Goal: Task Accomplishment & Management: Use online tool/utility

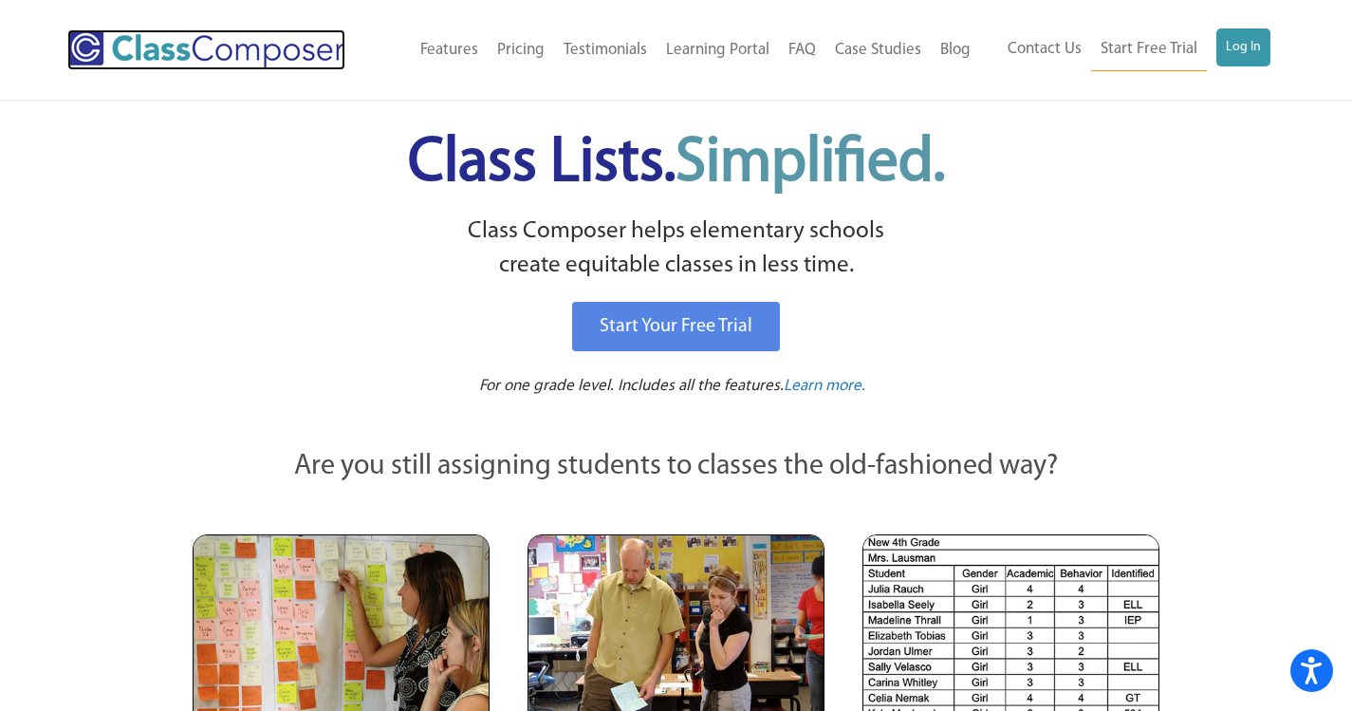
click at [216, 52] on img at bounding box center [206, 49] width 278 height 41
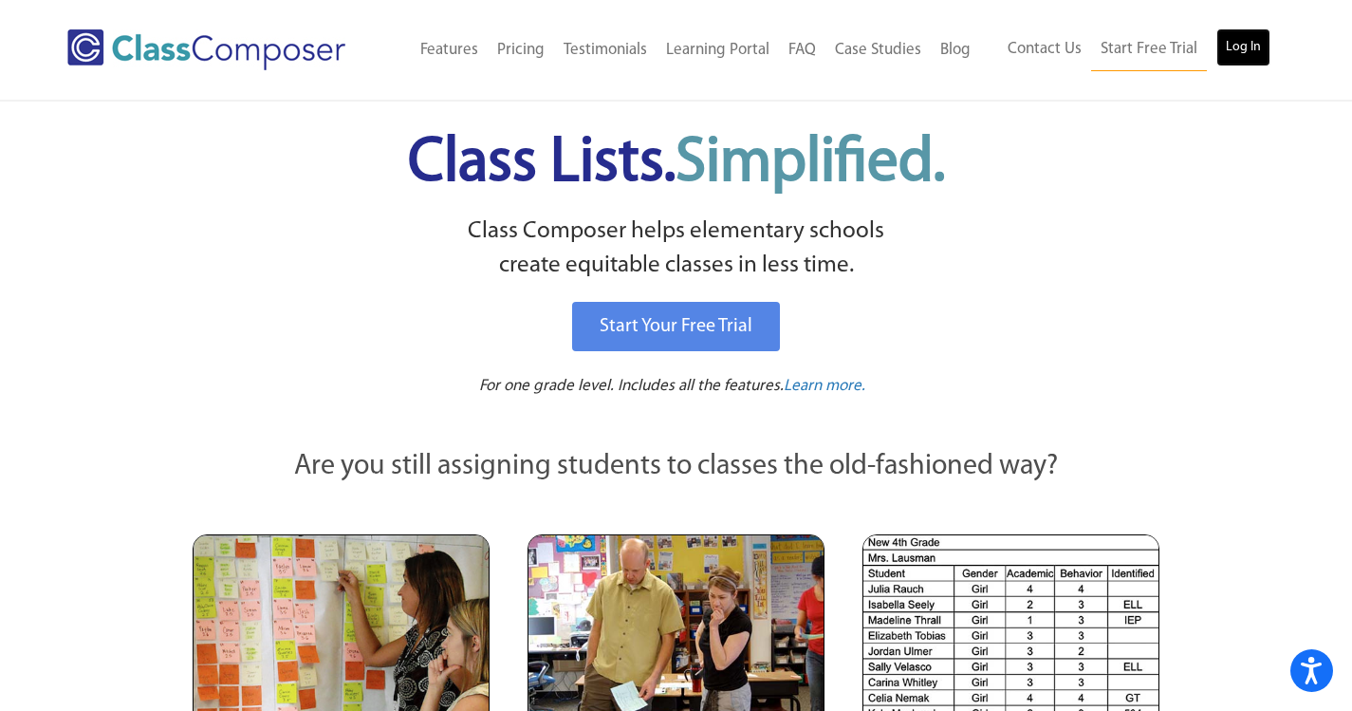
click at [1241, 55] on link "Log In" at bounding box center [1244, 47] width 54 height 38
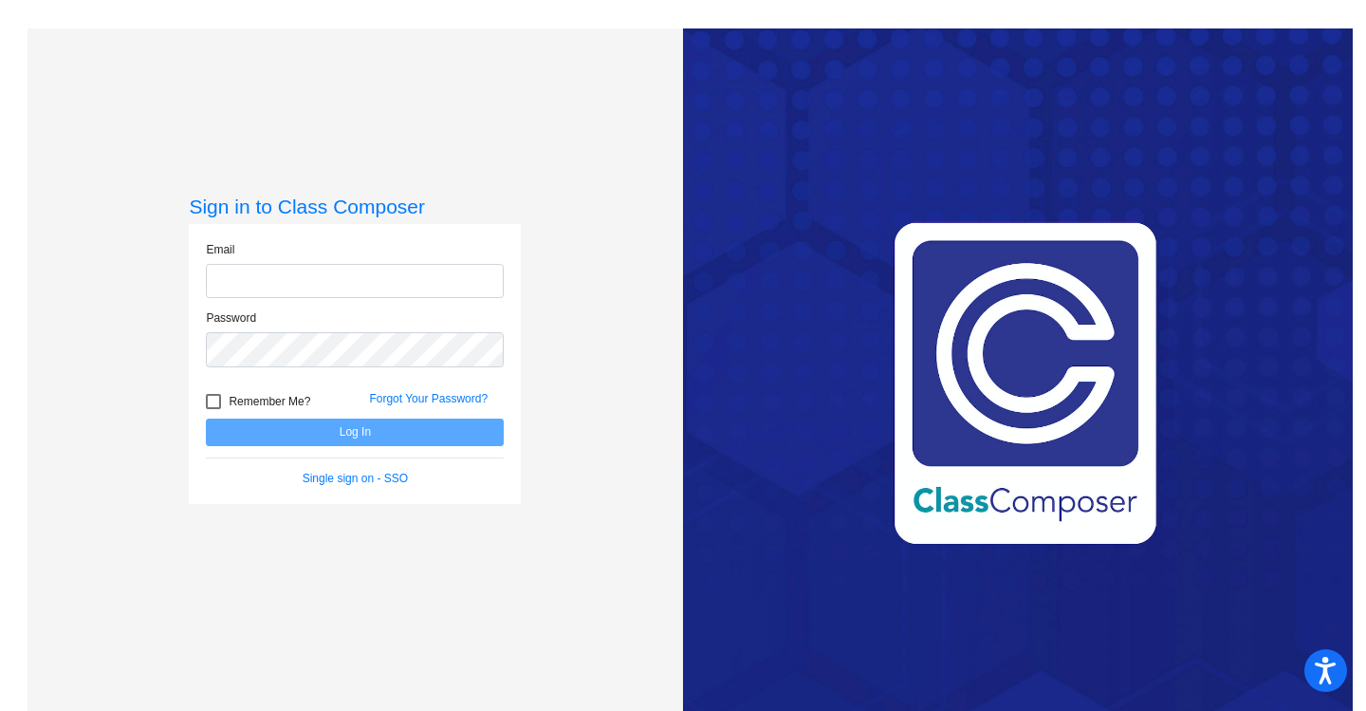
type input "[PERSON_NAME][EMAIL_ADDRESS][DOMAIN_NAME]"
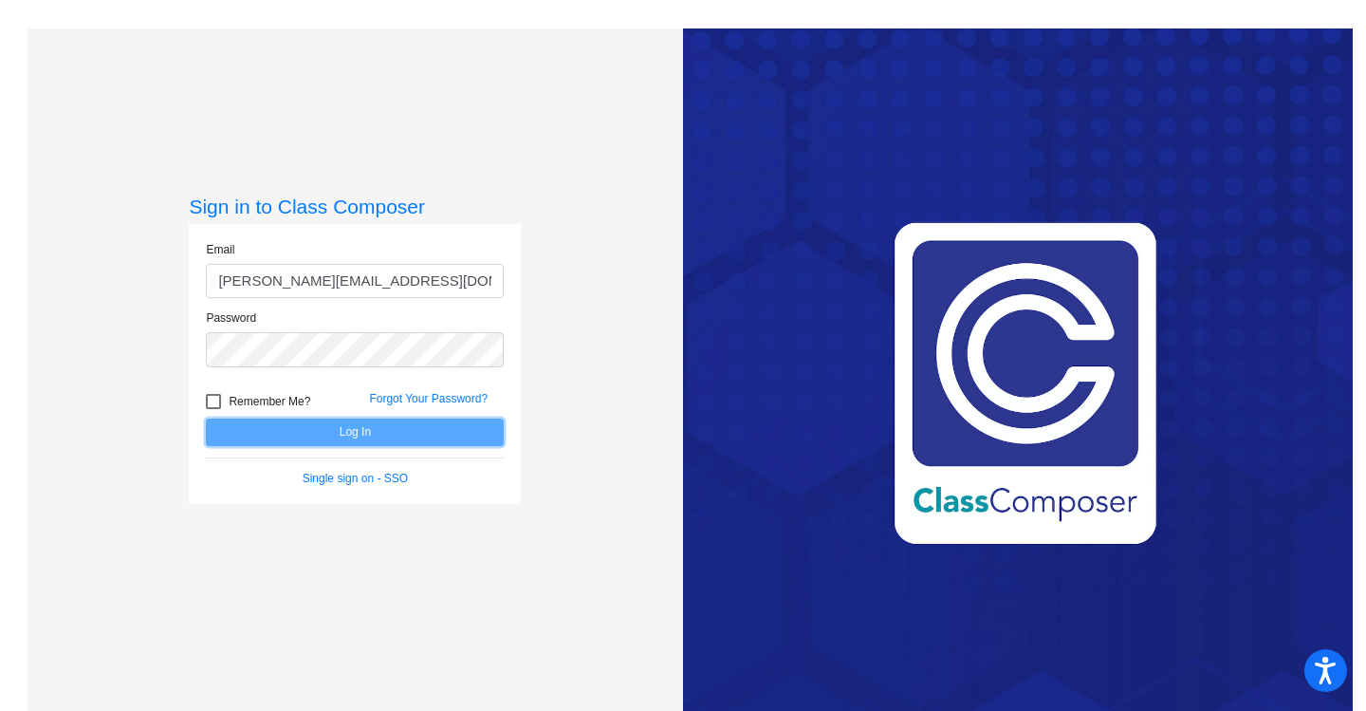
click at [269, 433] on button "Log In" at bounding box center [355, 432] width 298 height 28
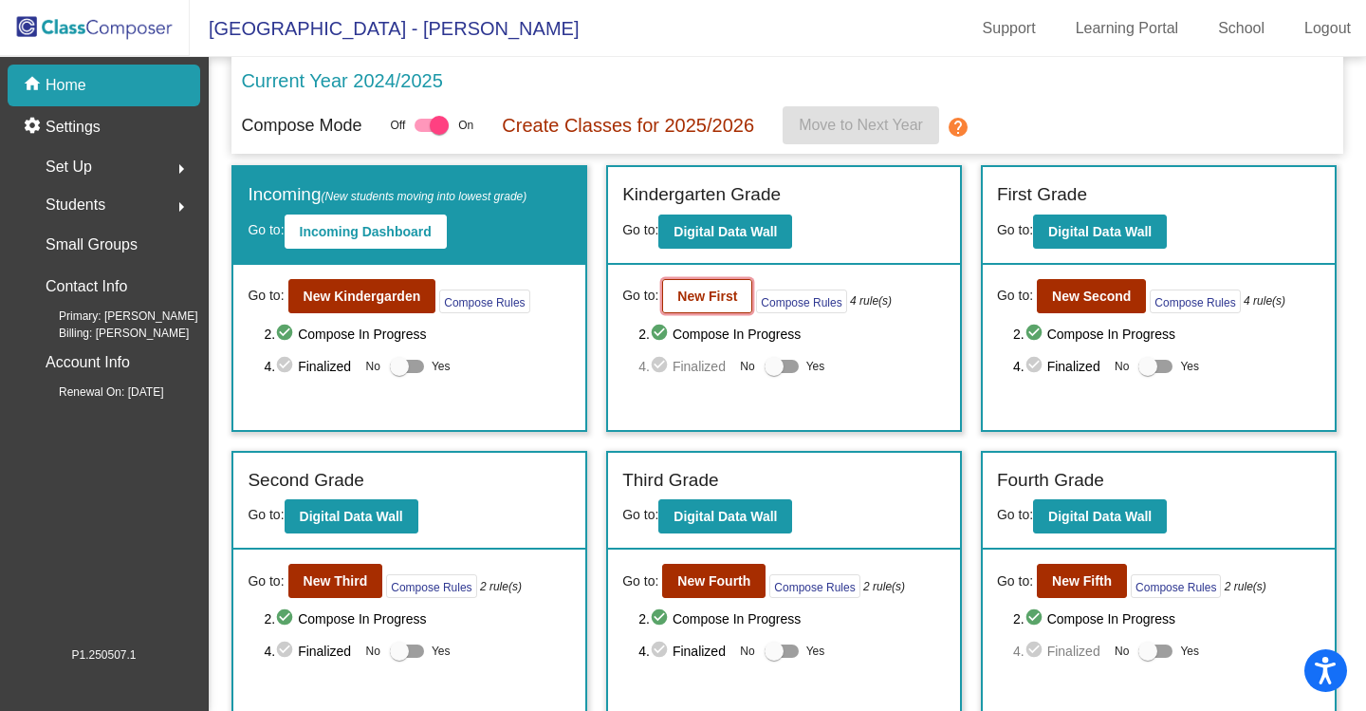
click at [669, 298] on button "New First" at bounding box center [707, 296] width 90 height 34
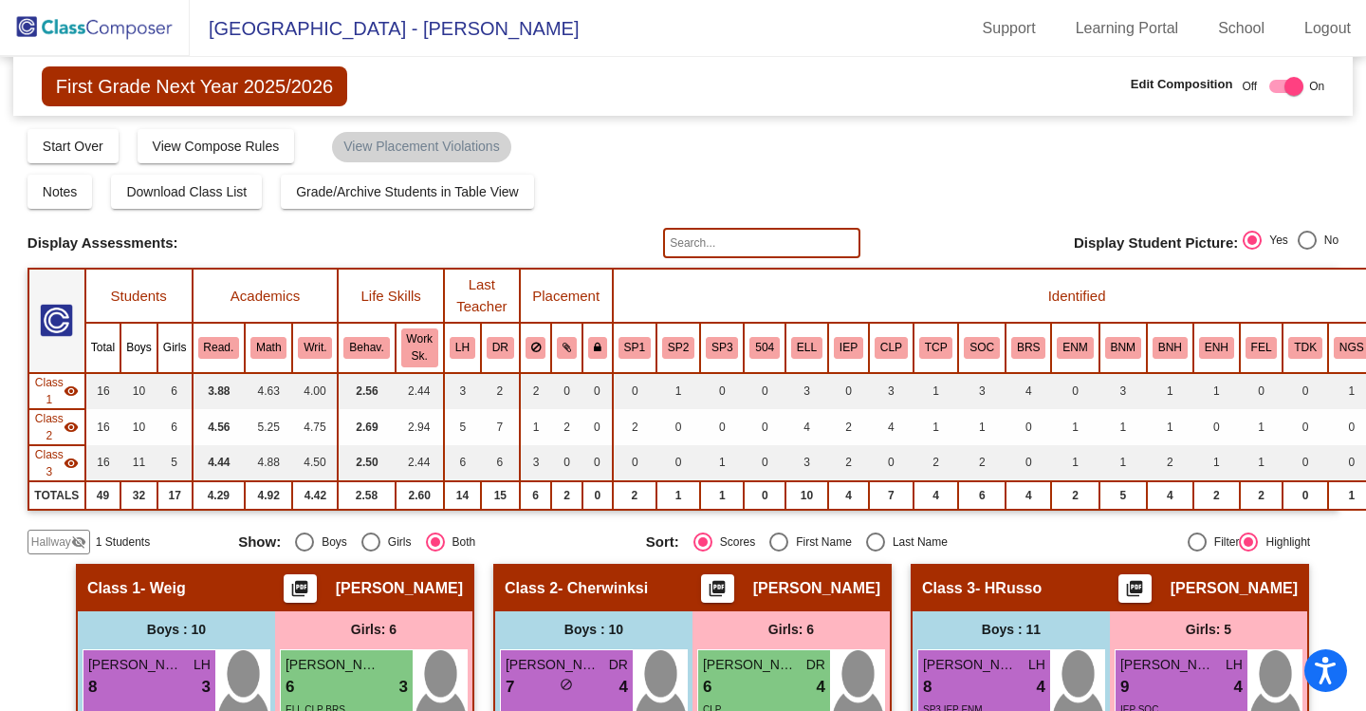
click at [866, 535] on div "Select an option" at bounding box center [875, 541] width 19 height 19
click at [875, 551] on input "Last Name" at bounding box center [875, 551] width 1 height 1
radio input "true"
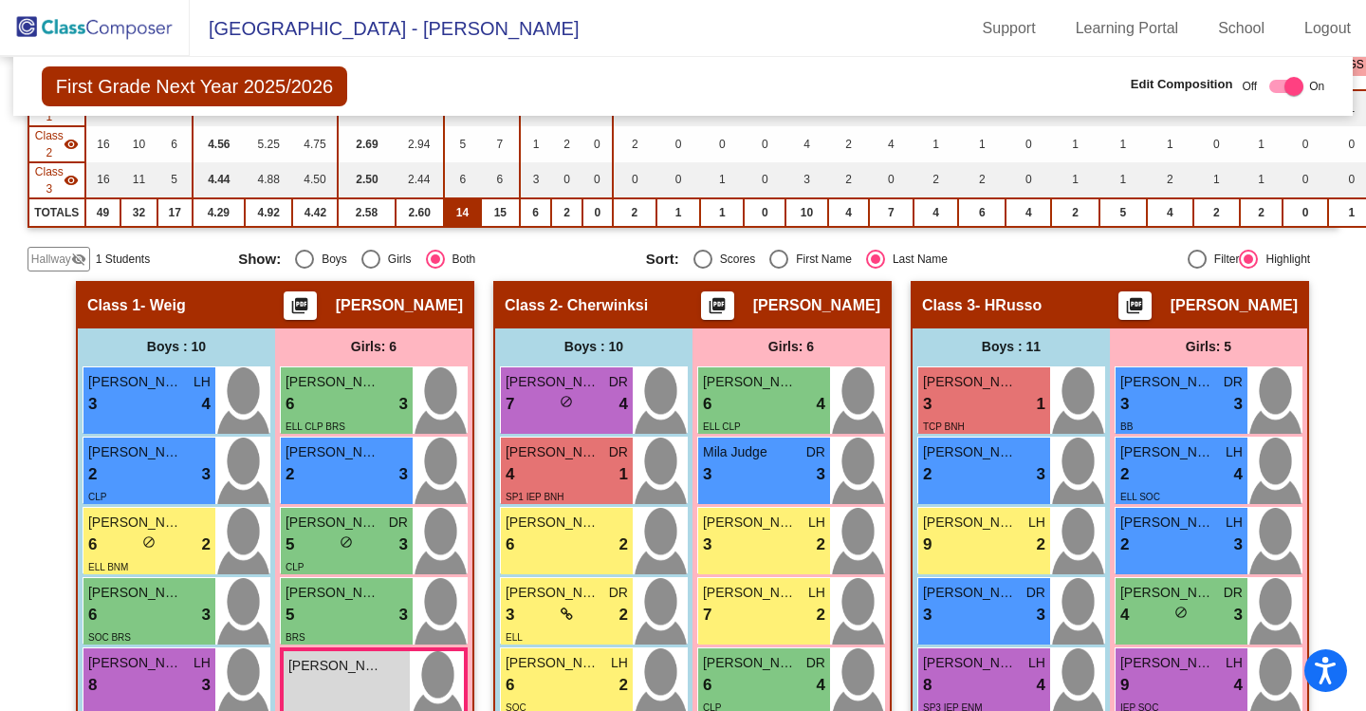
scroll to position [285, 0]
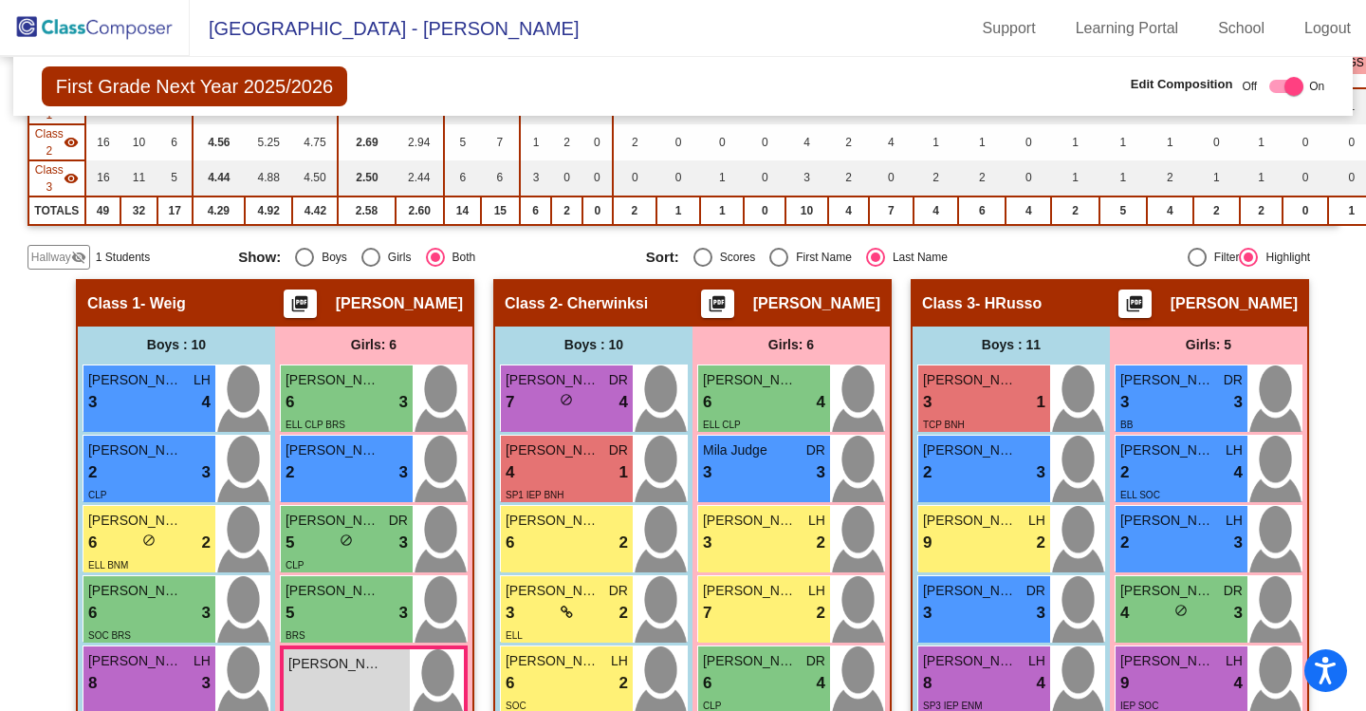
drag, startPoint x: 99, startPoint y: 28, endPoint x: 127, endPoint y: 49, distance: 35.3
click at [99, 28] on img at bounding box center [95, 28] width 190 height 56
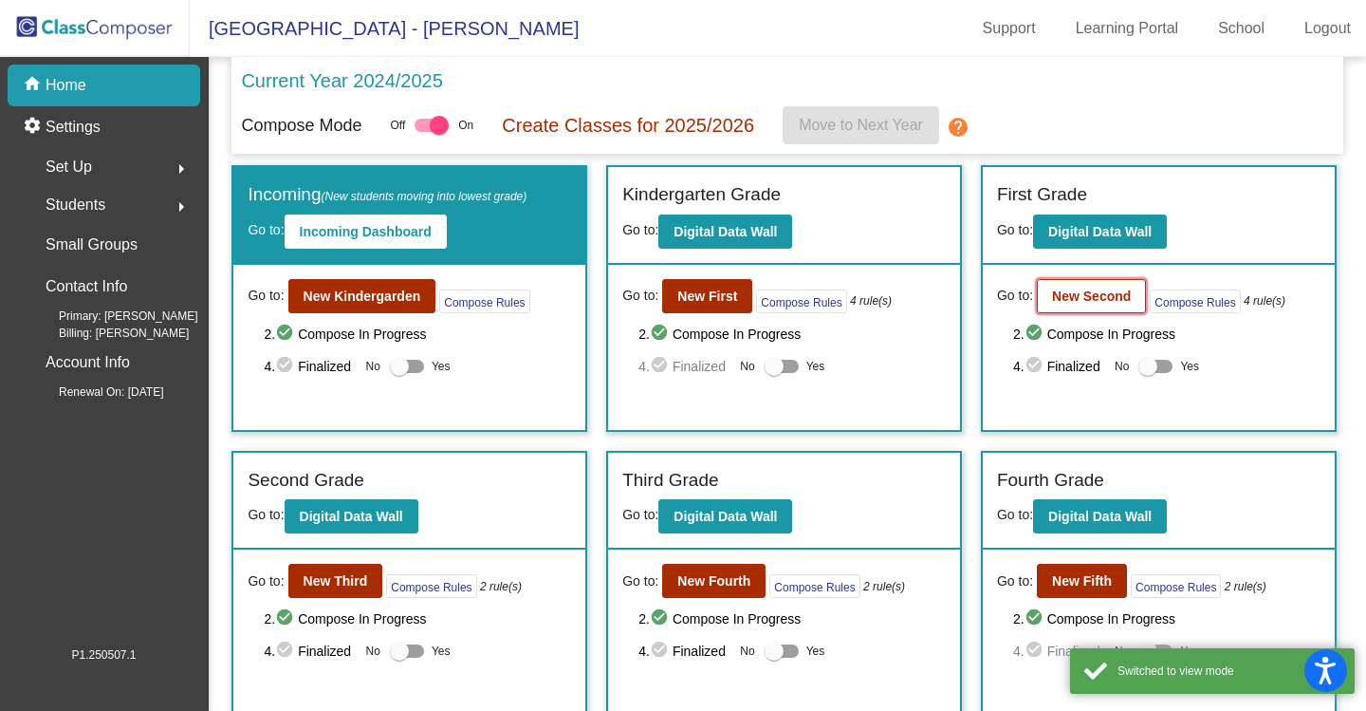
click at [1070, 292] on b "New Second" at bounding box center [1091, 295] width 79 height 15
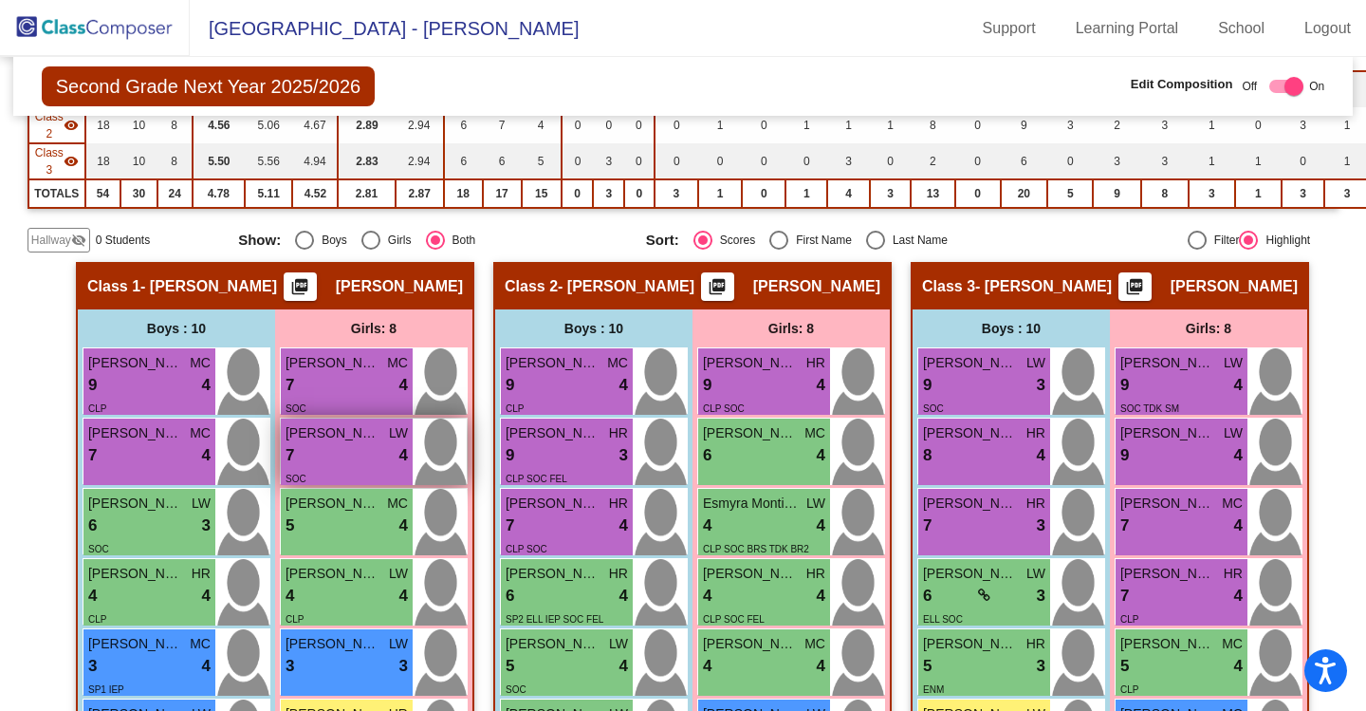
scroll to position [285, 0]
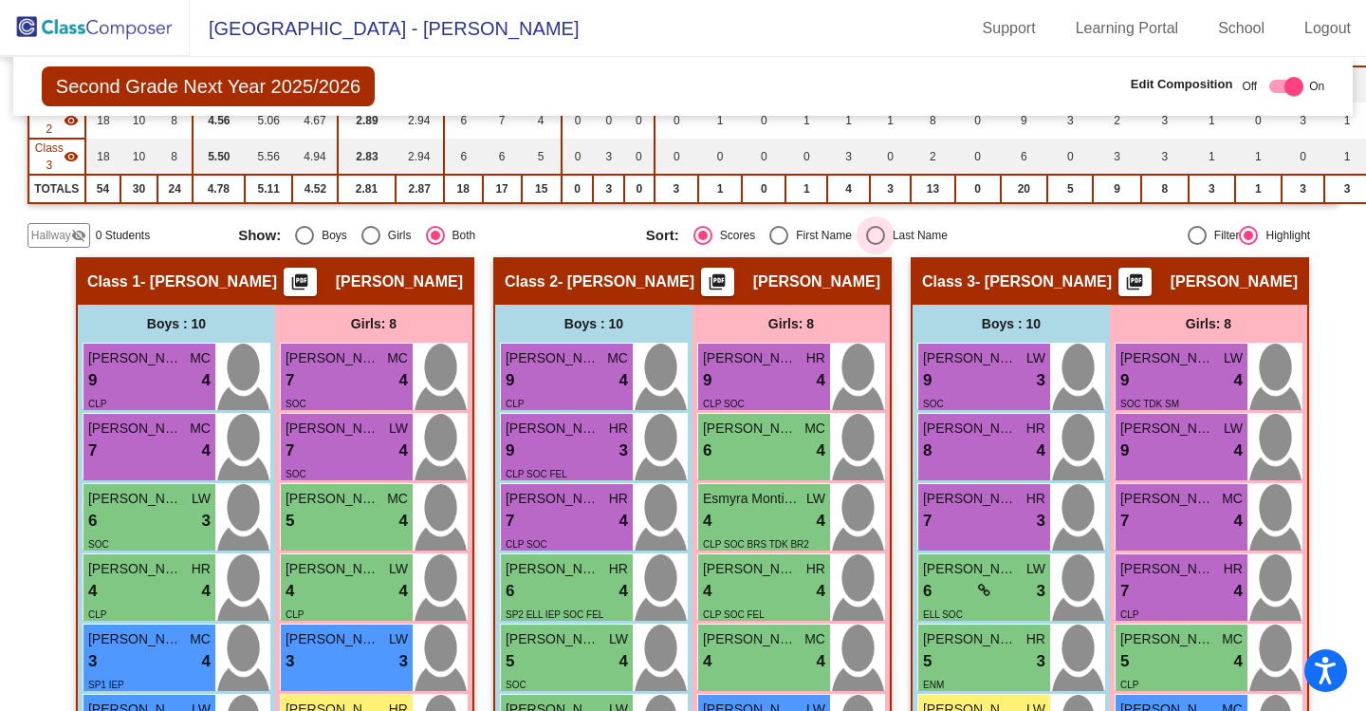
click at [873, 229] on div "Select an option" at bounding box center [875, 235] width 19 height 19
click at [875, 245] on input "Last Name" at bounding box center [875, 245] width 1 height 1
radio input "true"
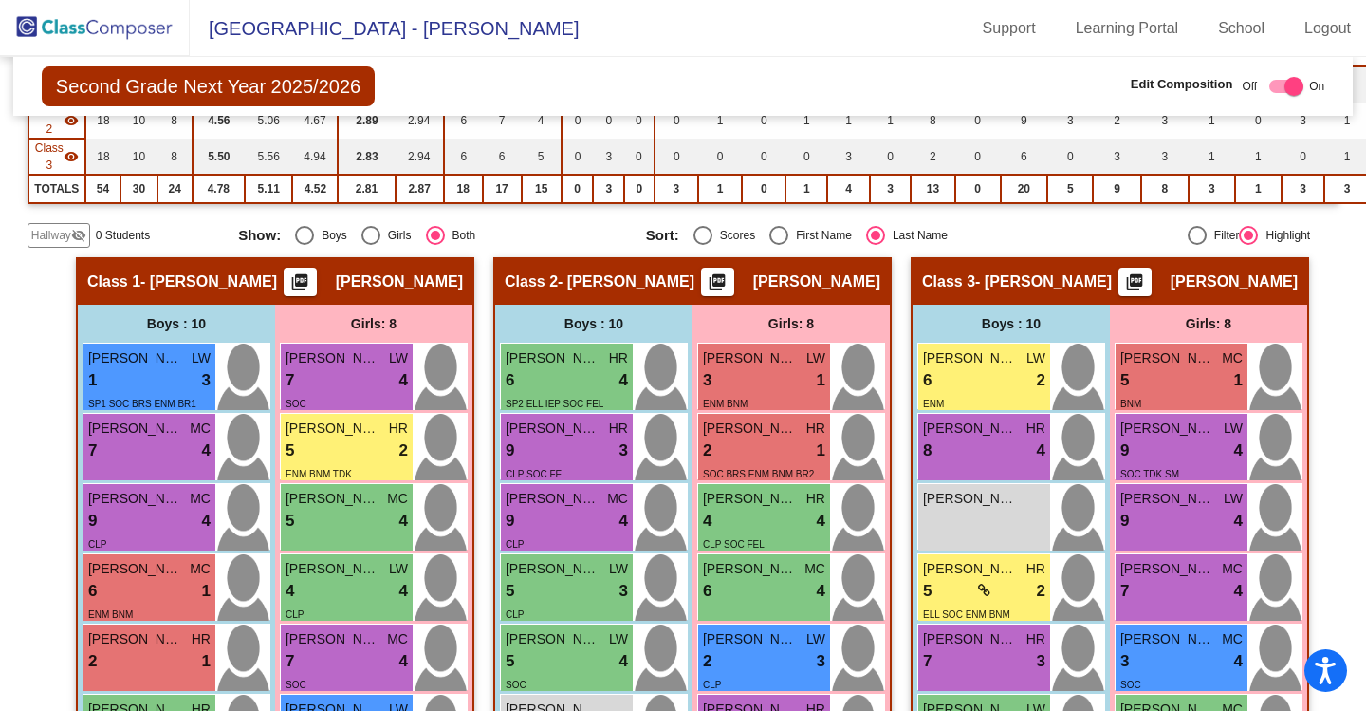
click at [131, 22] on img at bounding box center [95, 28] width 190 height 56
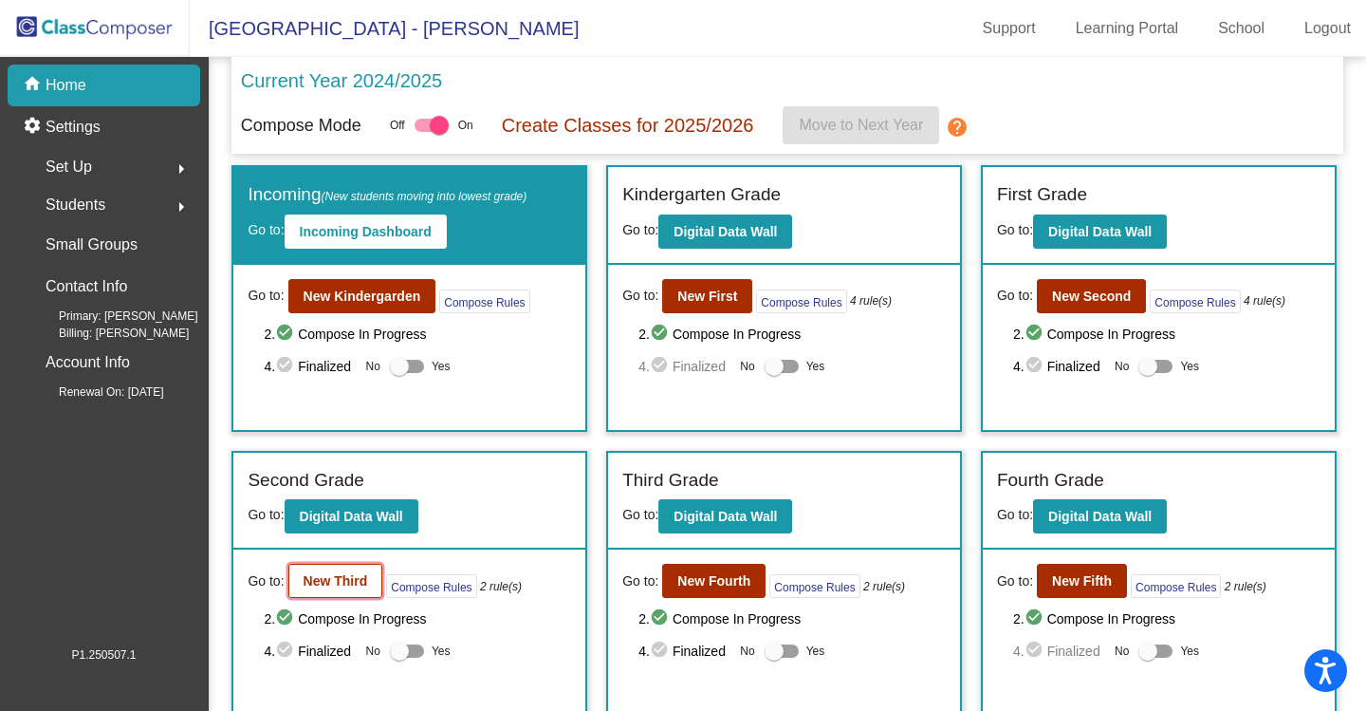
click at [313, 577] on b "New Third" at bounding box center [336, 580] width 65 height 15
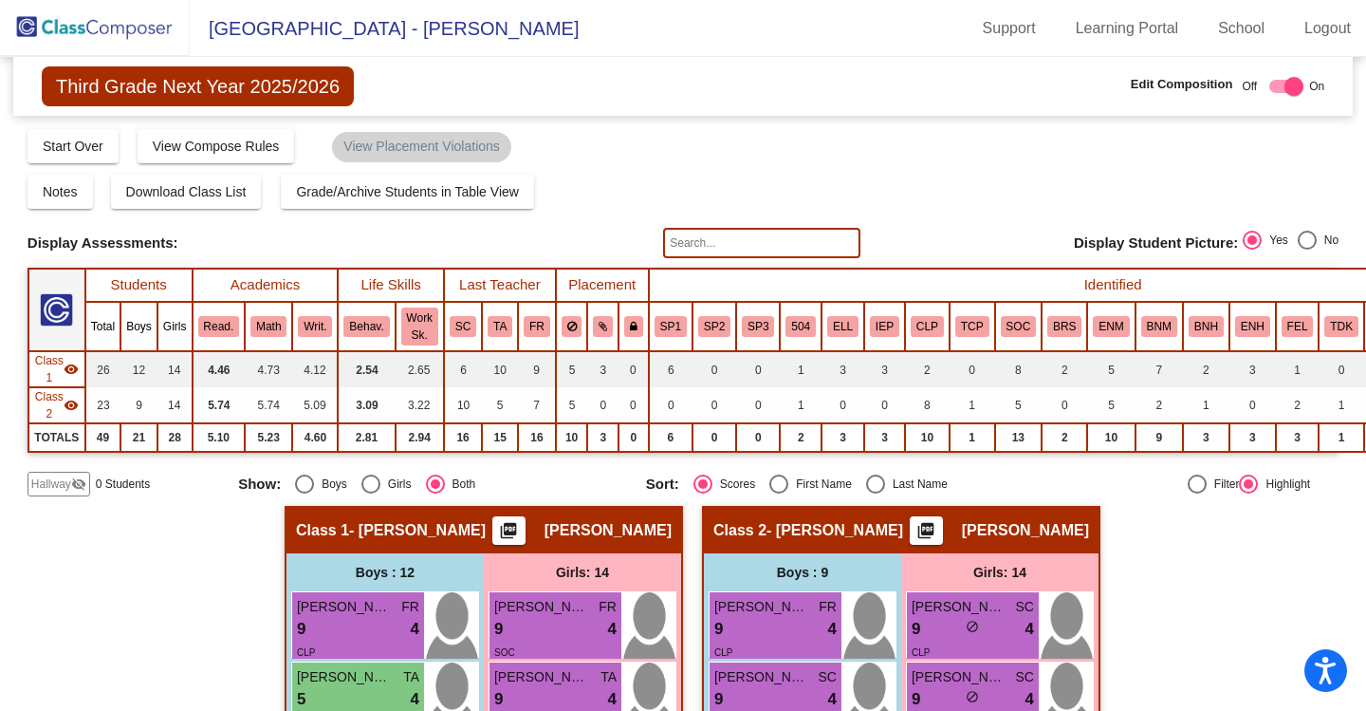
click at [876, 484] on div "Select an option" at bounding box center [876, 484] width 0 height 0
click at [875, 493] on input "Last Name" at bounding box center [875, 493] width 1 height 1
radio input "true"
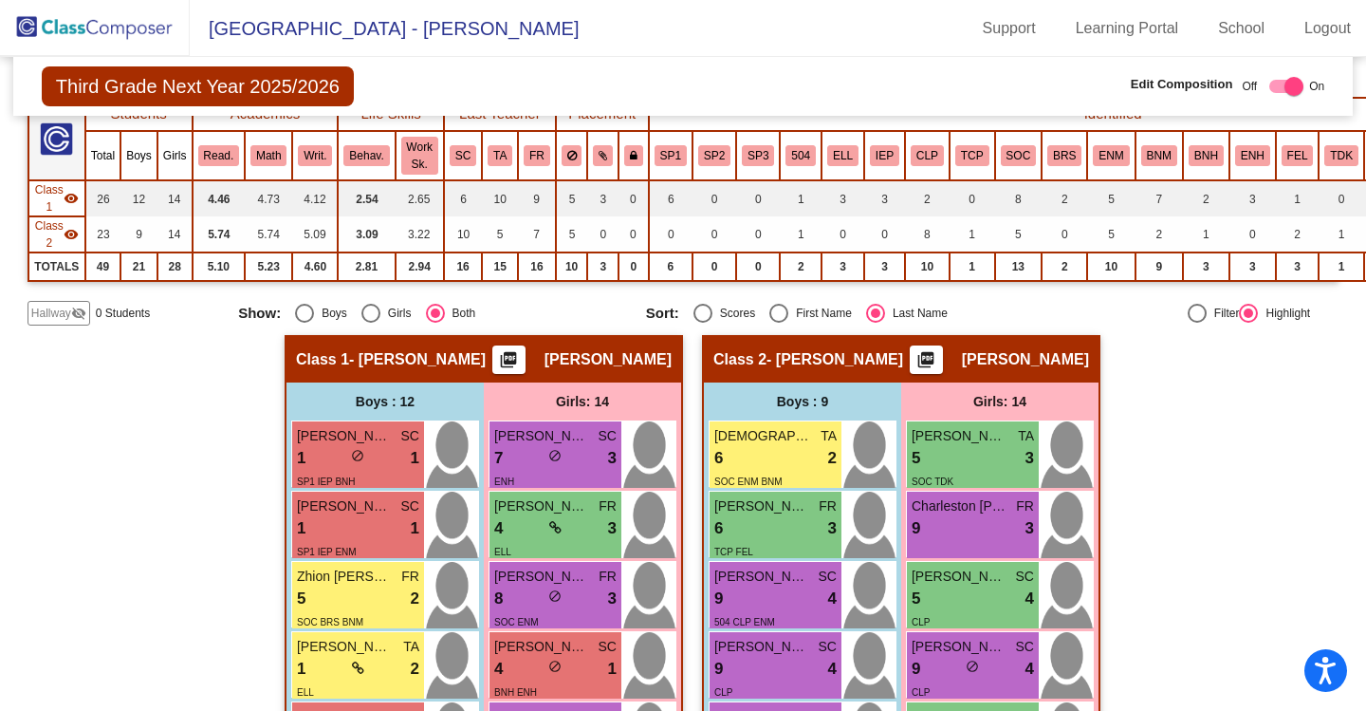
scroll to position [190, 0]
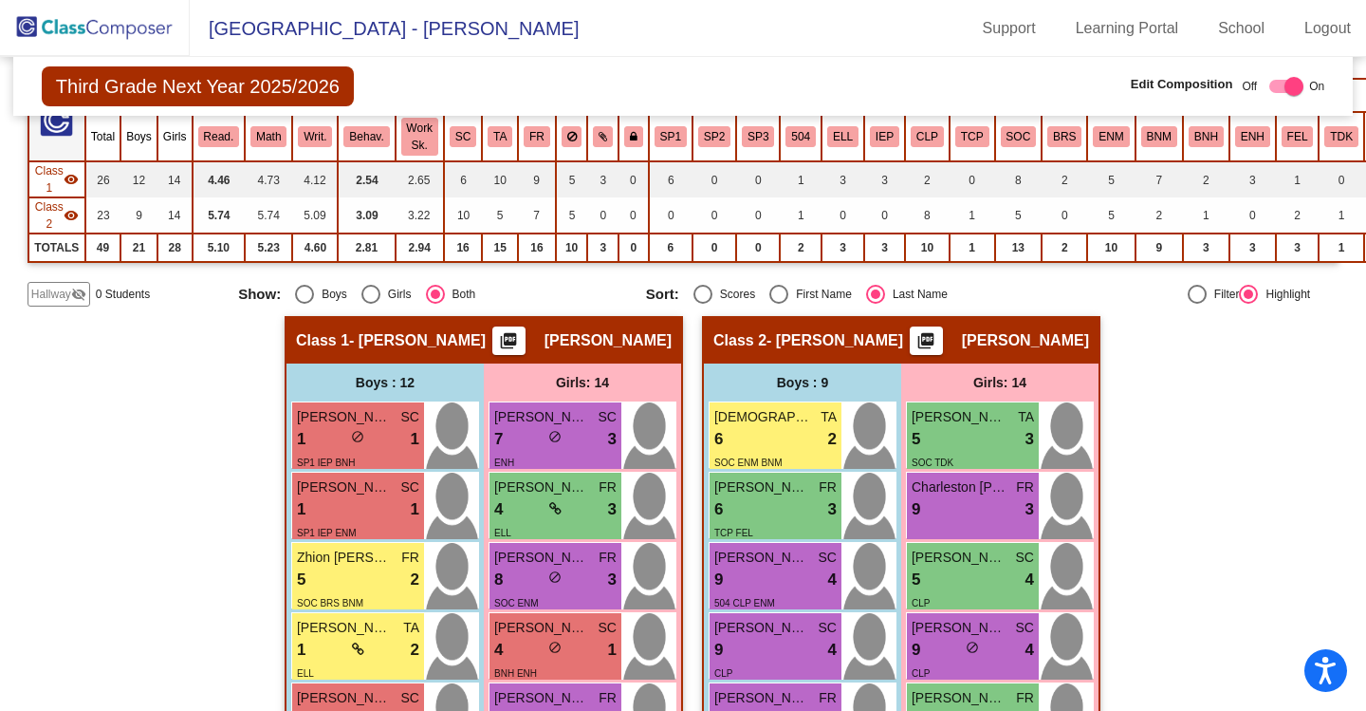
click at [77, 26] on img at bounding box center [95, 28] width 190 height 56
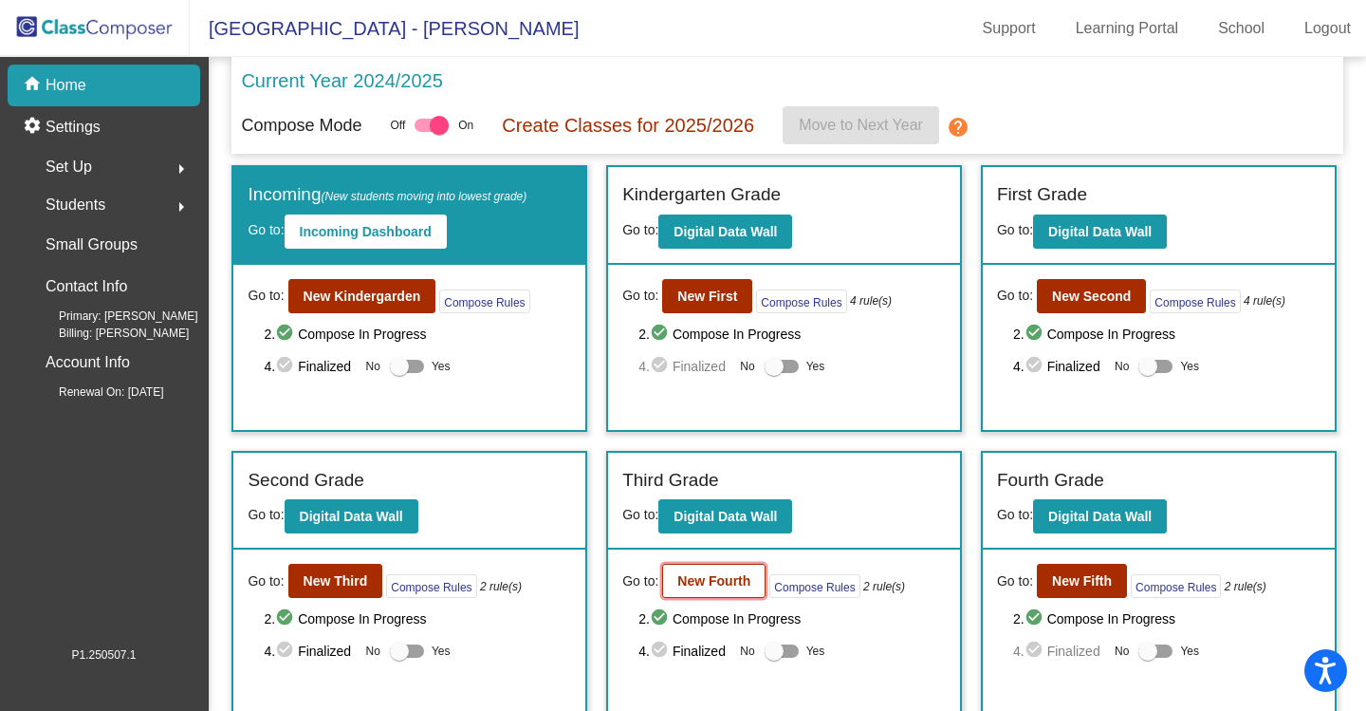
click at [729, 577] on b "New Fourth" at bounding box center [714, 580] width 73 height 15
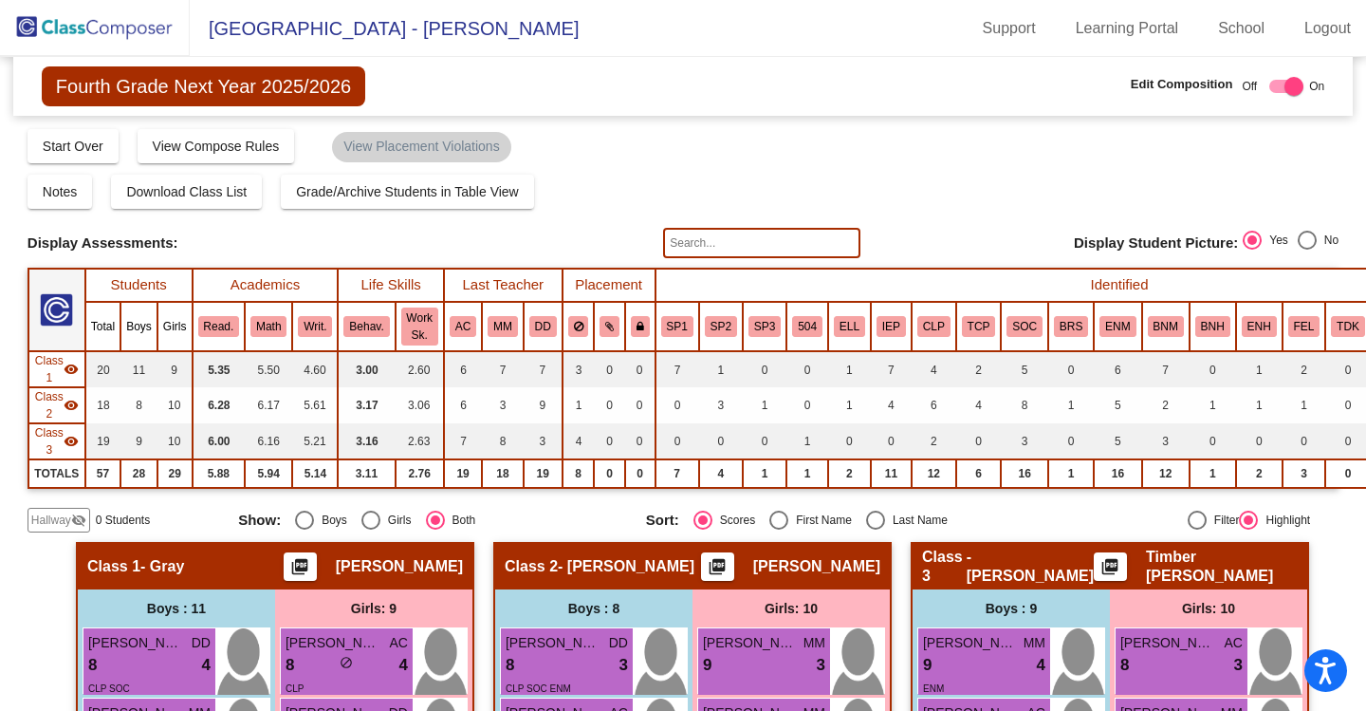
click at [876, 520] on div "Select an option" at bounding box center [876, 520] width 0 height 0
click at [875, 530] on input "Last Name" at bounding box center [875, 530] width 1 height 1
radio input "true"
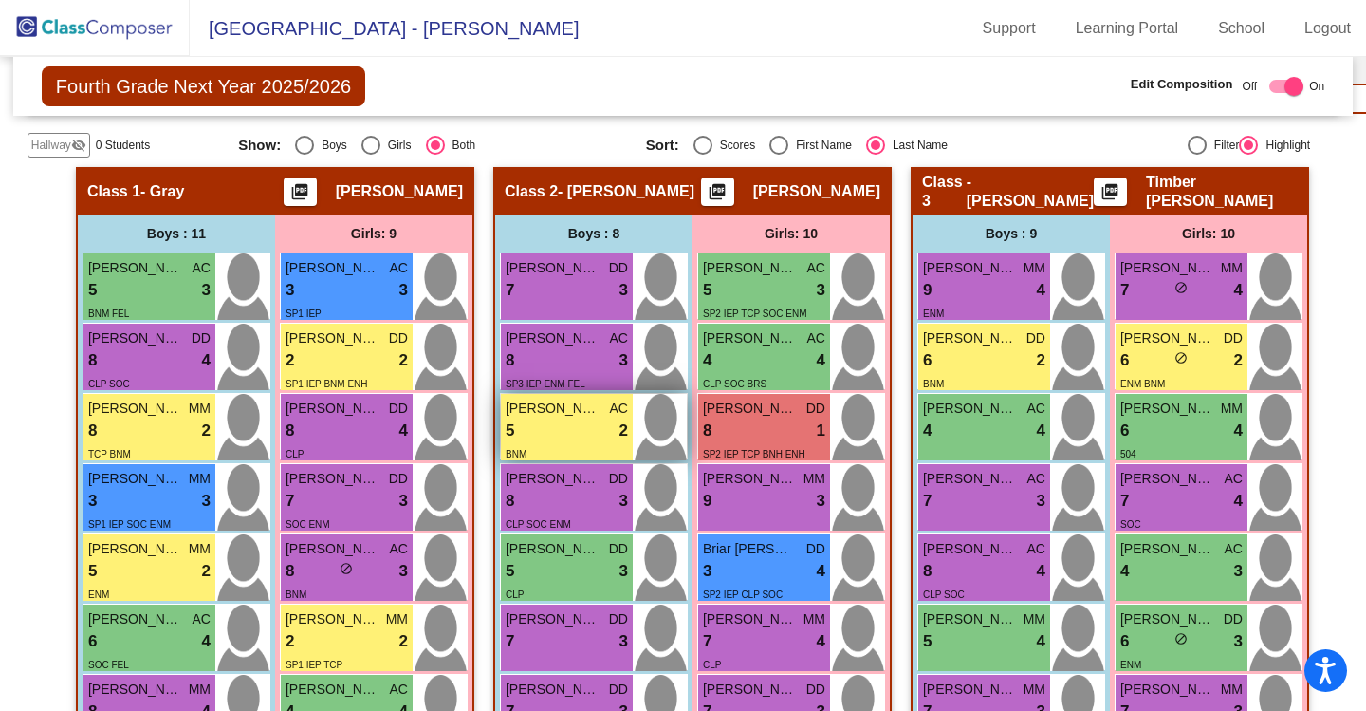
scroll to position [380, 0]
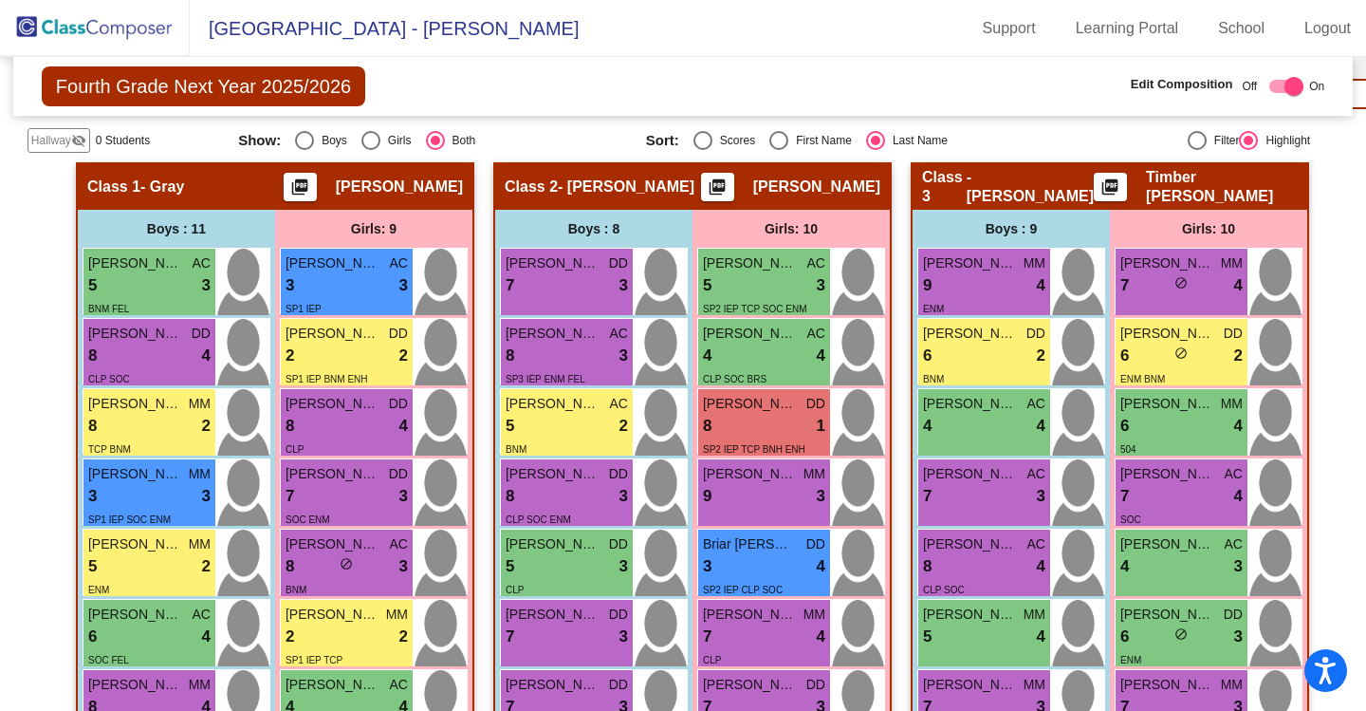
click at [203, 96] on span "Fourth Grade Next Year 2025/2026" at bounding box center [204, 86] width 324 height 40
click at [113, 22] on img at bounding box center [95, 28] width 190 height 56
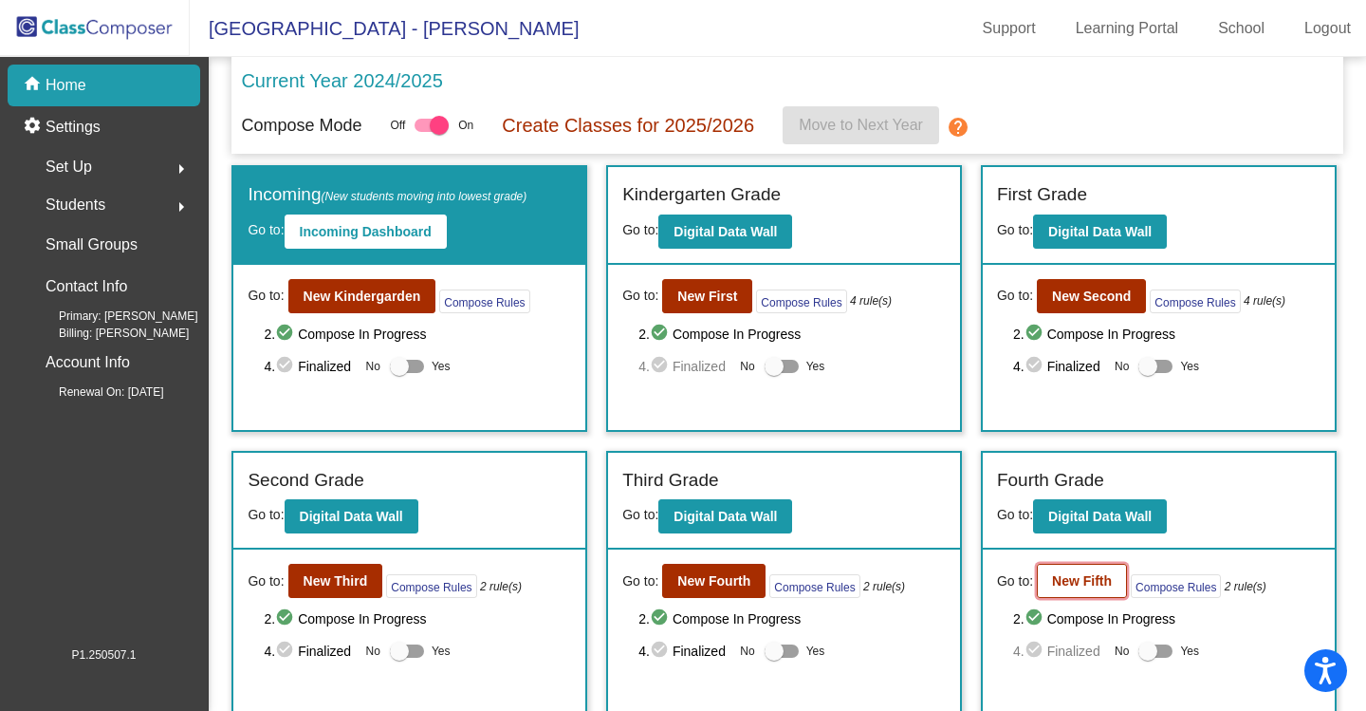
click at [1075, 576] on b "New Fifth" at bounding box center [1082, 580] width 60 height 15
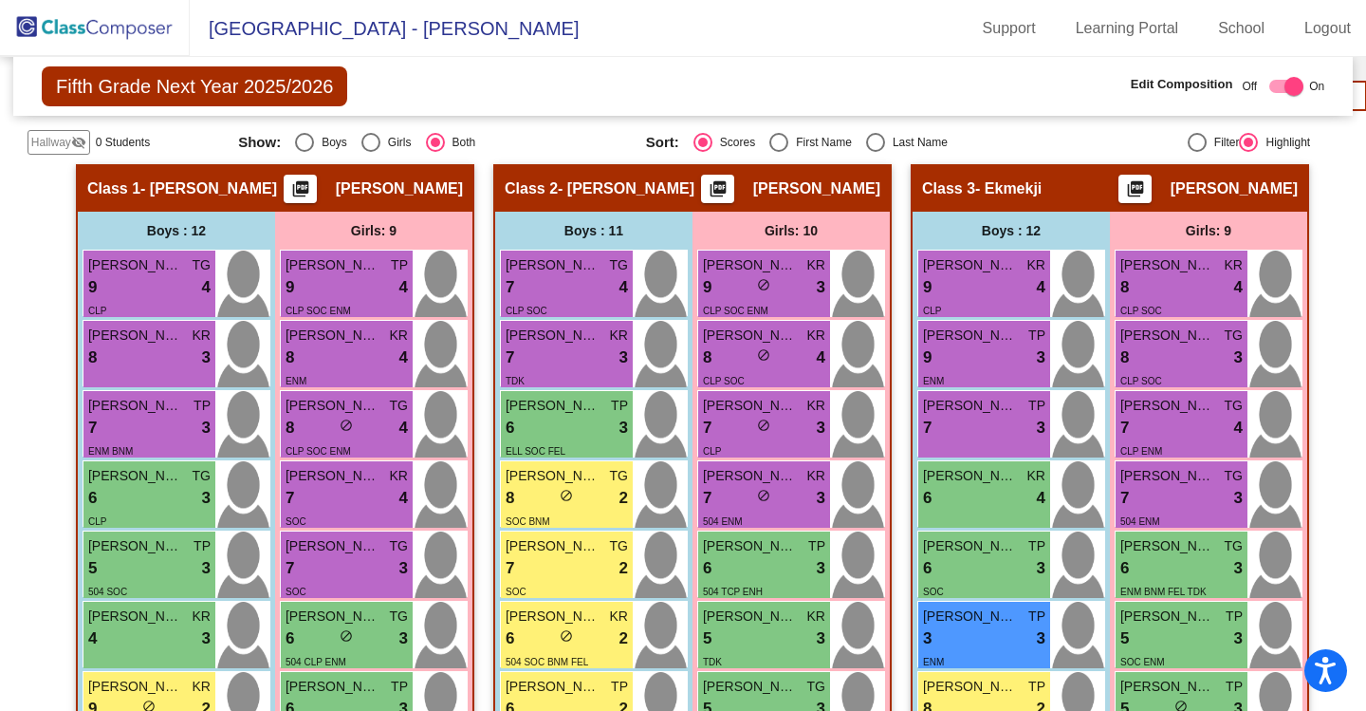
scroll to position [380, 0]
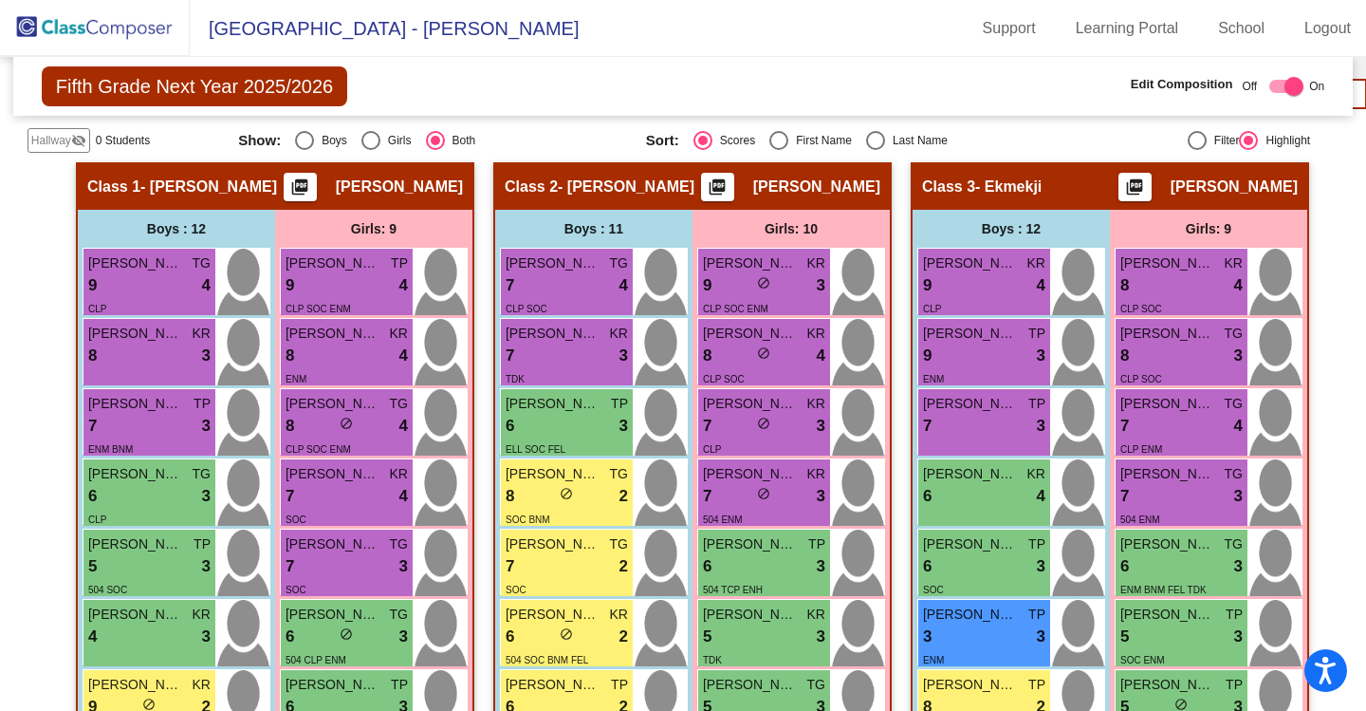
click at [866, 143] on div "Select an option" at bounding box center [875, 140] width 19 height 19
click at [875, 150] on input "Last Name" at bounding box center [875, 150] width 1 height 1
radio input "true"
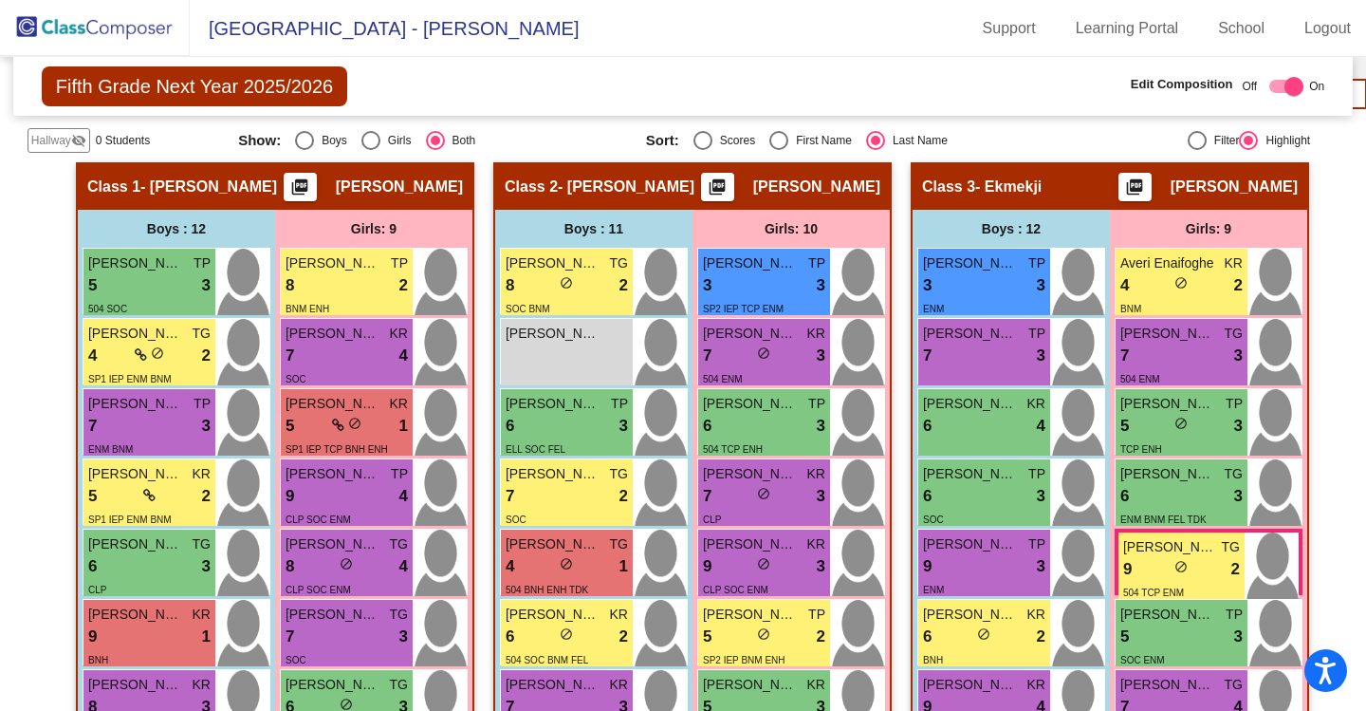
drag, startPoint x: 118, startPoint y: 24, endPoint x: 136, endPoint y: 42, distance: 25.5
click at [118, 24] on img at bounding box center [95, 28] width 190 height 56
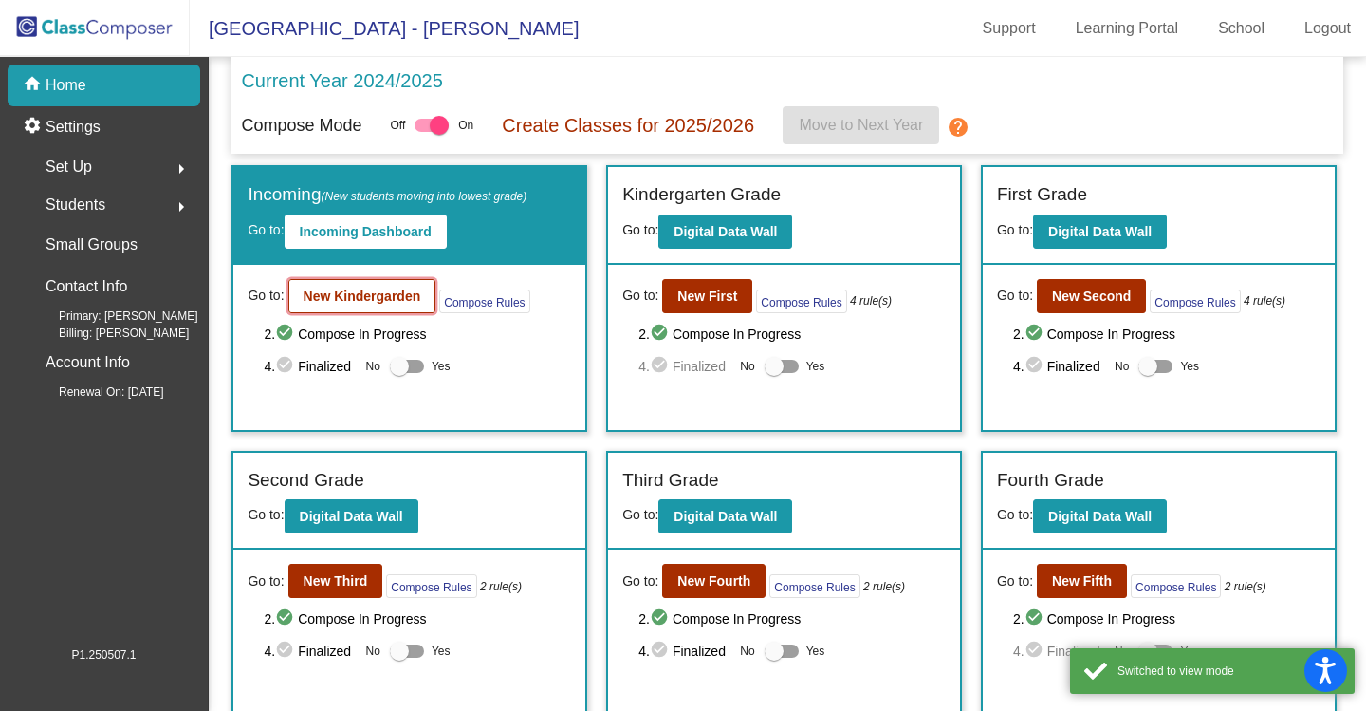
click at [360, 301] on b "New Kindergarden" at bounding box center [363, 295] width 118 height 15
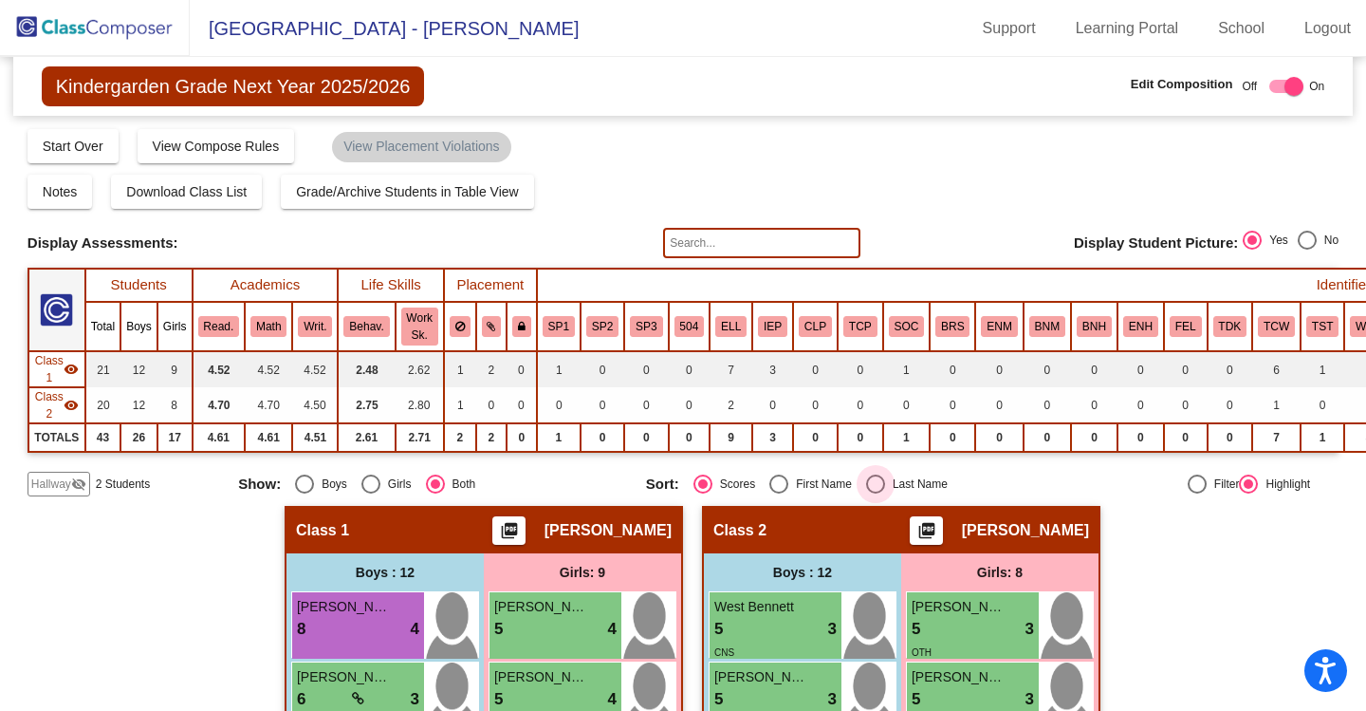
click at [866, 477] on div "Select an option" at bounding box center [875, 483] width 19 height 19
click at [875, 493] on input "Last Name" at bounding box center [875, 493] width 1 height 1
radio input "true"
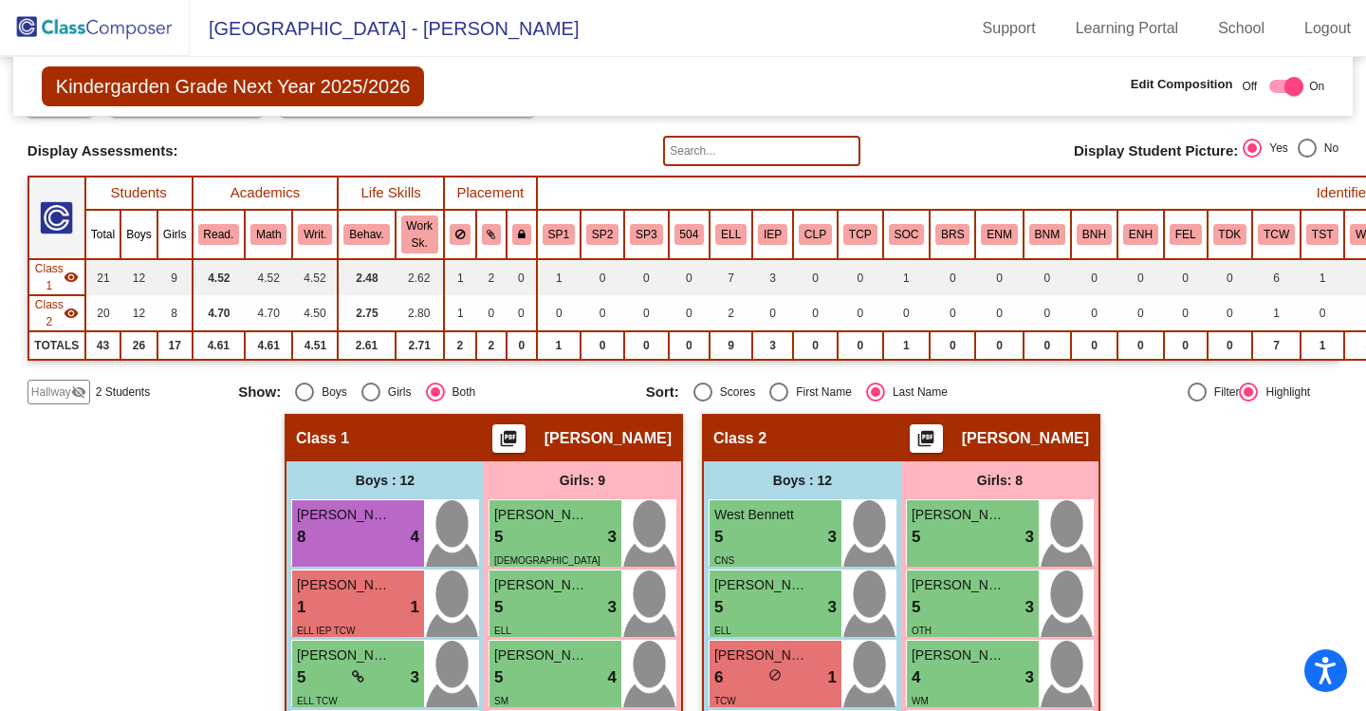
scroll to position [95, 0]
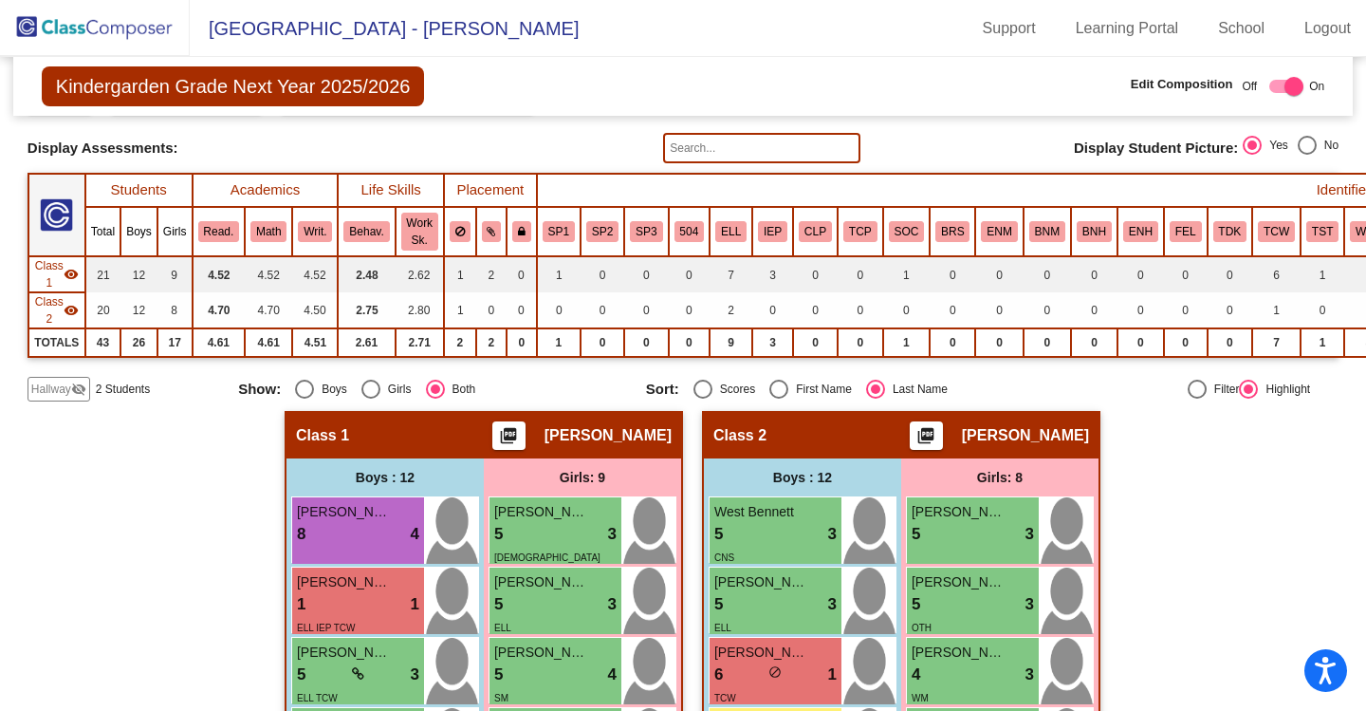
click at [67, 22] on img at bounding box center [95, 28] width 190 height 56
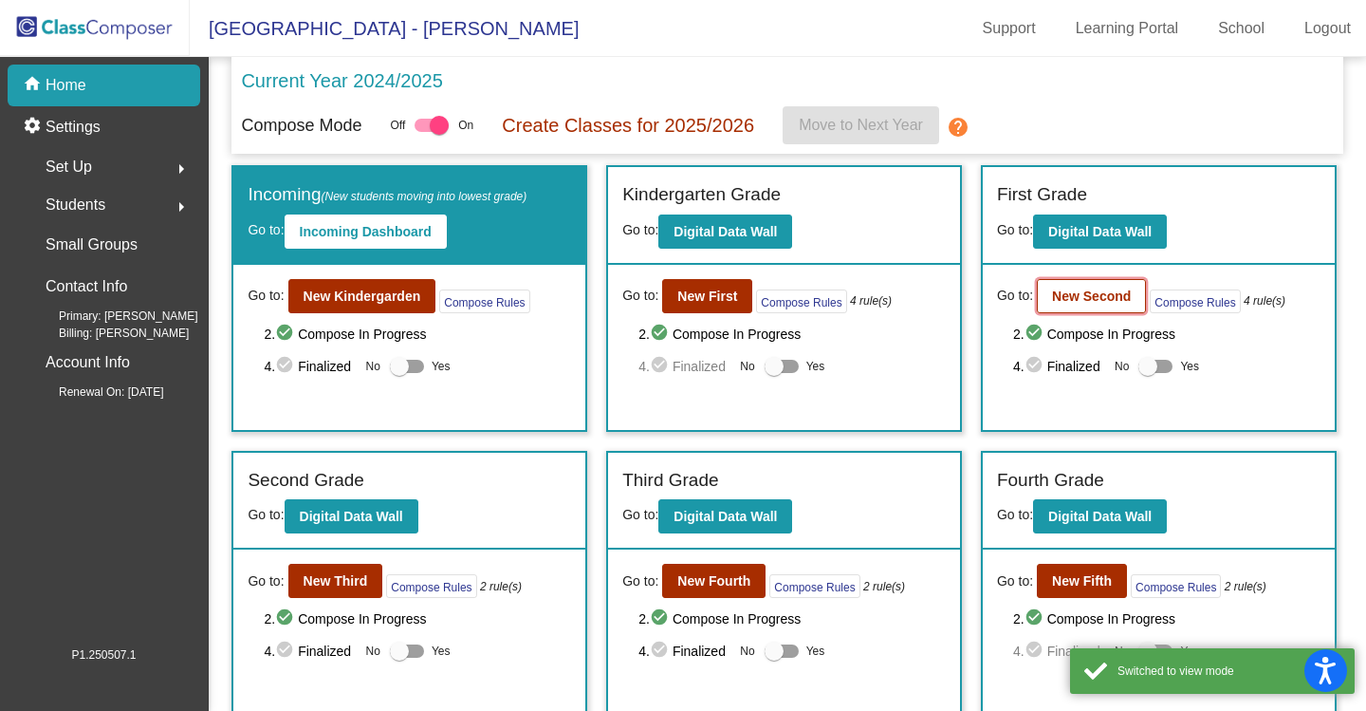
click at [1060, 303] on b "New Second" at bounding box center [1091, 295] width 79 height 15
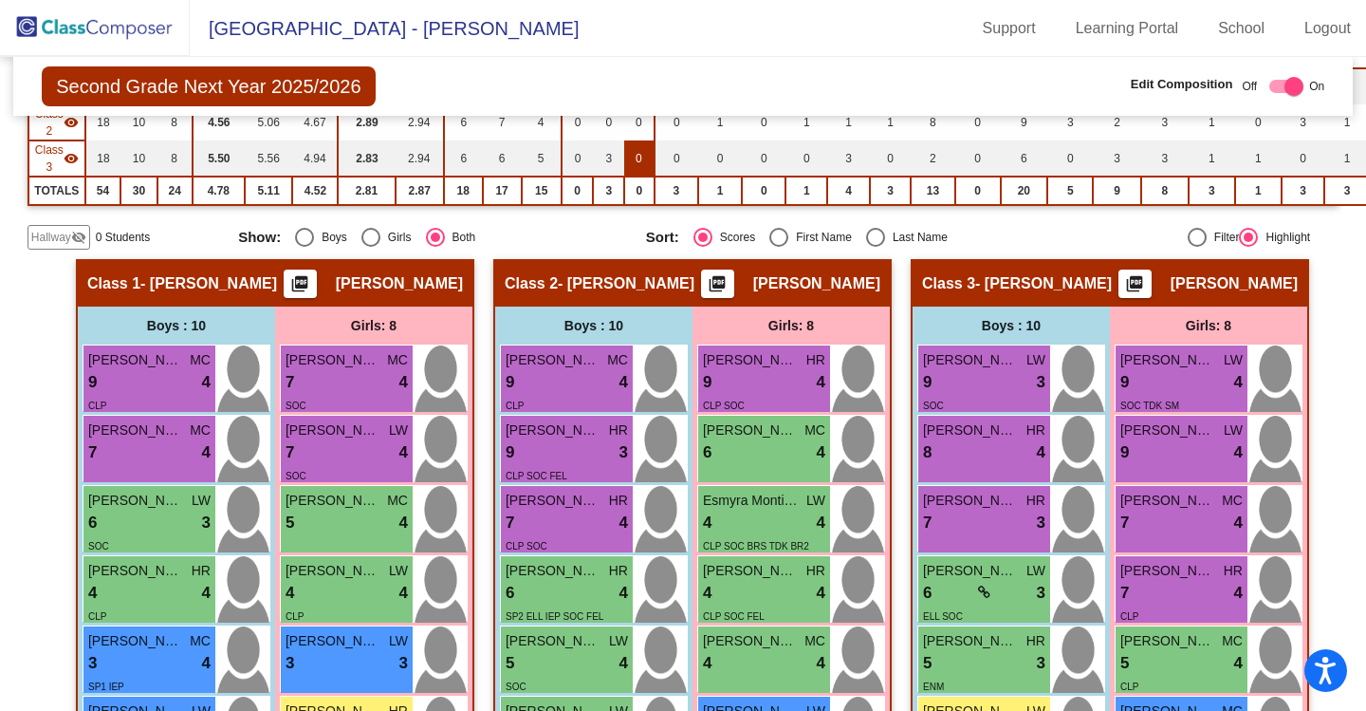
scroll to position [285, 0]
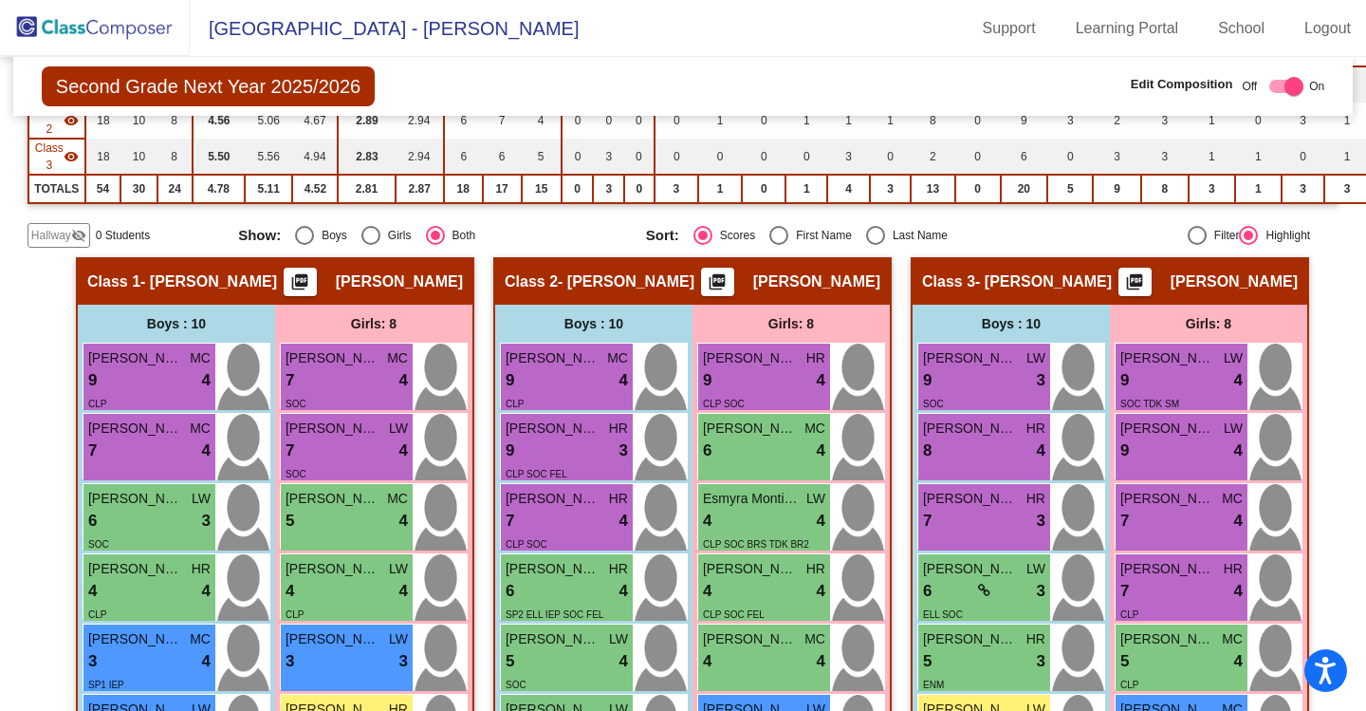
click at [873, 230] on div "Select an option" at bounding box center [875, 235] width 19 height 19
click at [875, 245] on input "Last Name" at bounding box center [875, 245] width 1 height 1
radio input "true"
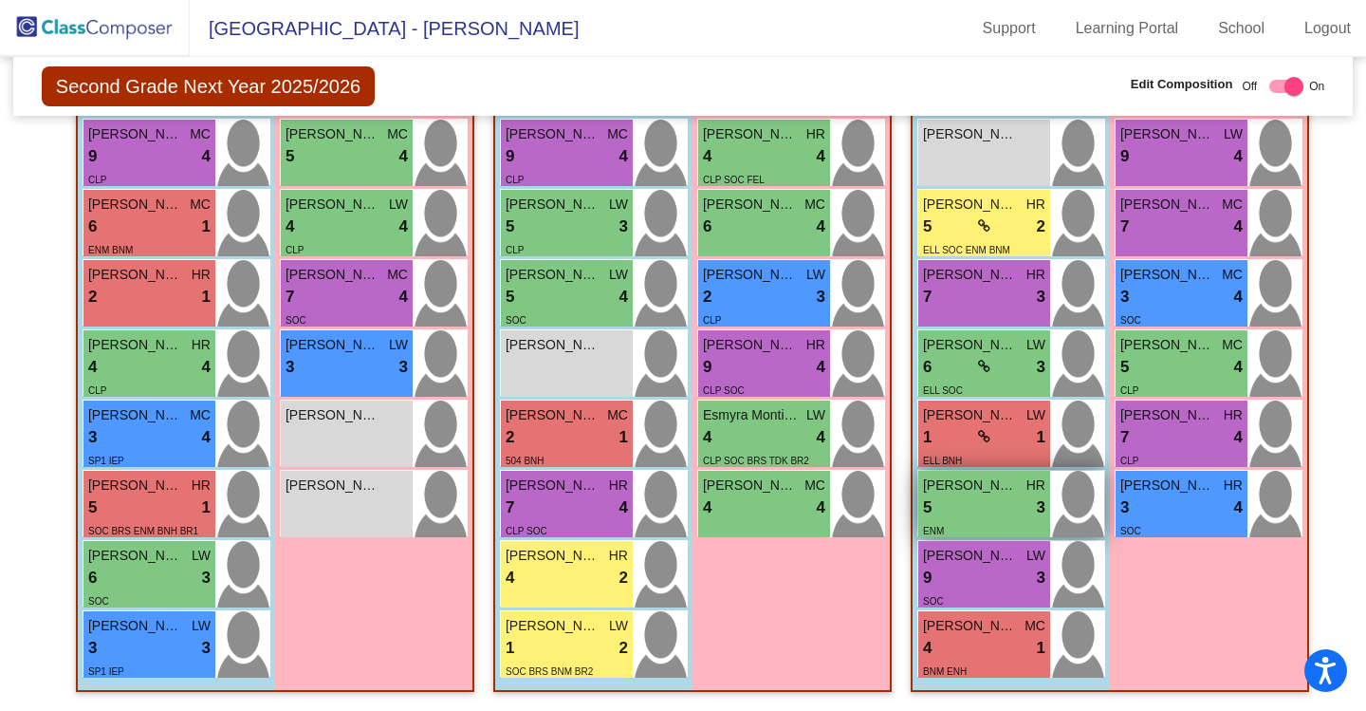
scroll to position [659, 0]
